Goal: Information Seeking & Learning: Learn about a topic

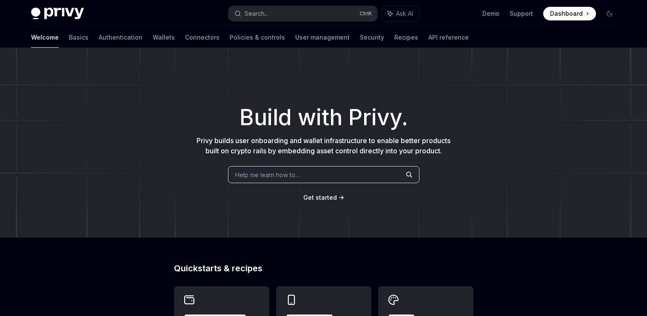
scroll to position [170, 0]
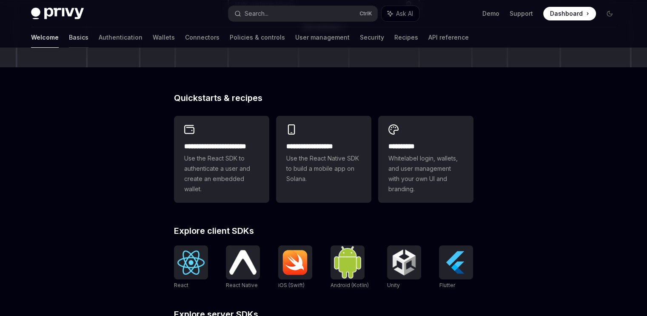
click at [69, 39] on link "Basics" at bounding box center [79, 37] width 20 height 20
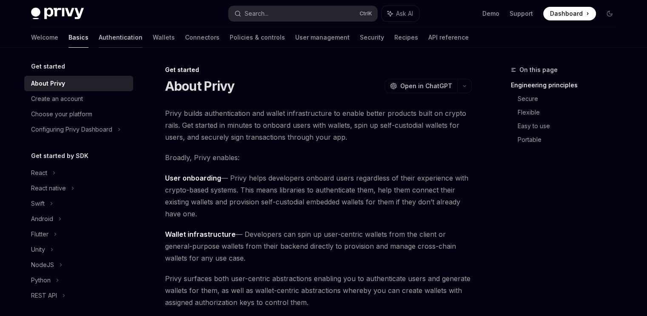
click at [99, 38] on link "Authentication" at bounding box center [121, 37] width 44 height 20
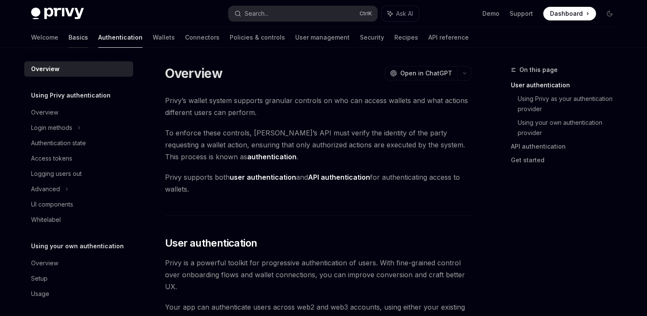
click at [69, 37] on link "Basics" at bounding box center [79, 37] width 20 height 20
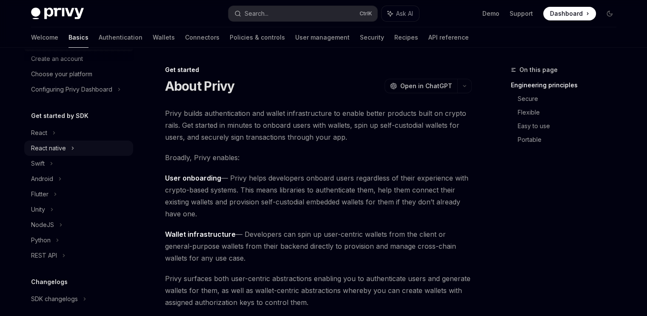
scroll to position [121, 0]
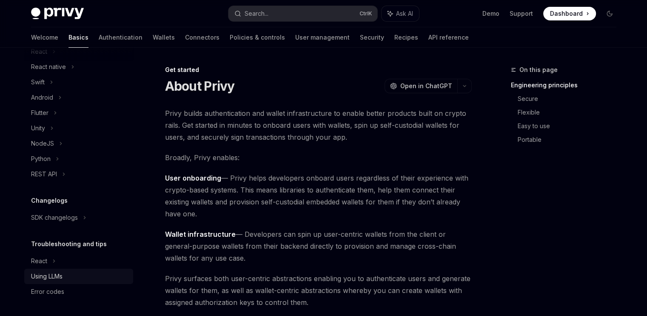
click at [57, 274] on div "Using LLMs" at bounding box center [46, 276] width 31 height 10
type textarea "*"
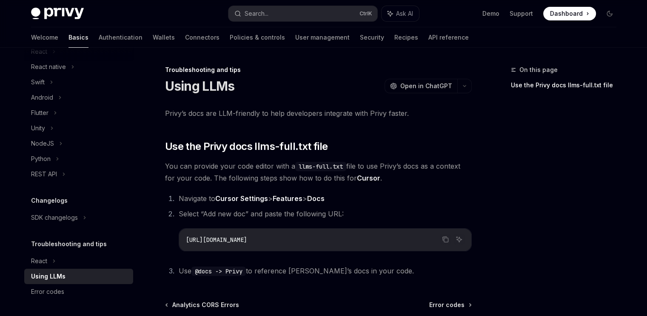
click at [293, 245] on div "[URL][DOMAIN_NAME]" at bounding box center [325, 240] width 292 height 22
drag, startPoint x: 317, startPoint y: 236, endPoint x: 162, endPoint y: 232, distance: 154.9
click at [162, 232] on div "Troubleshooting and tips Using LLMs OpenAI Open in ChatGPT OpenAI Open in ChatG…" at bounding box center [239, 234] width 470 height 338
copy span "[URL][DOMAIN_NAME]"
